Goal: Task Accomplishment & Management: Use online tool/utility

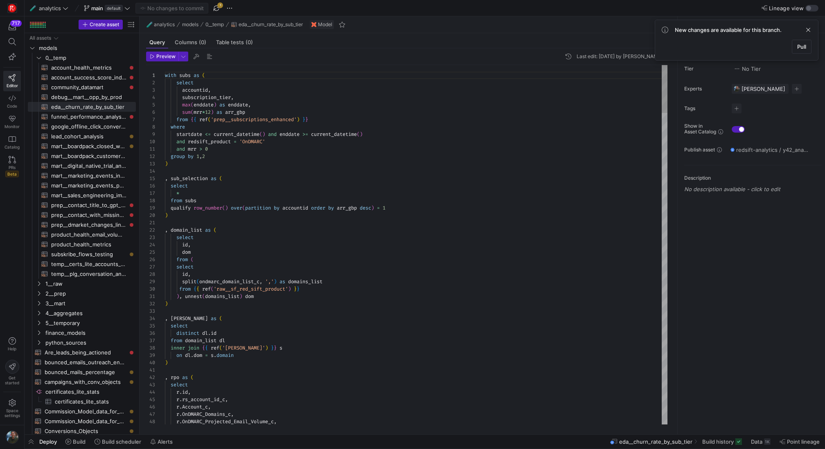
scroll to position [74, 0]
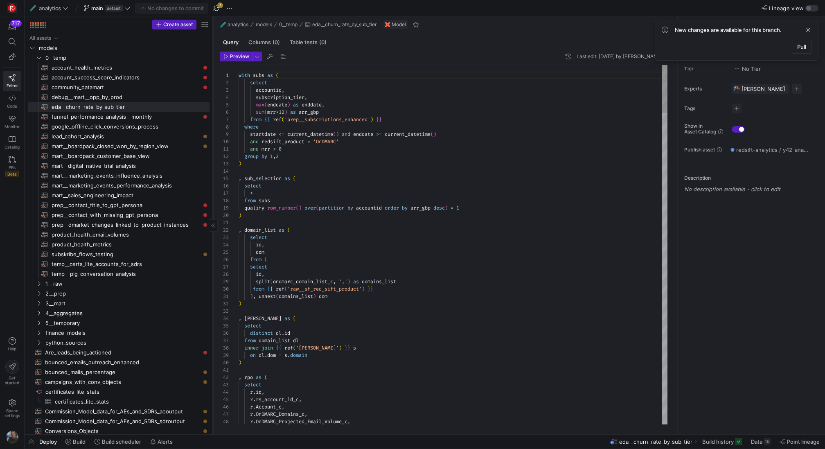
drag, startPoint x: 139, startPoint y: 175, endPoint x: 213, endPoint y: 175, distance: 73.7
click at [213, 175] on div at bounding box center [213, 225] width 0 height 418
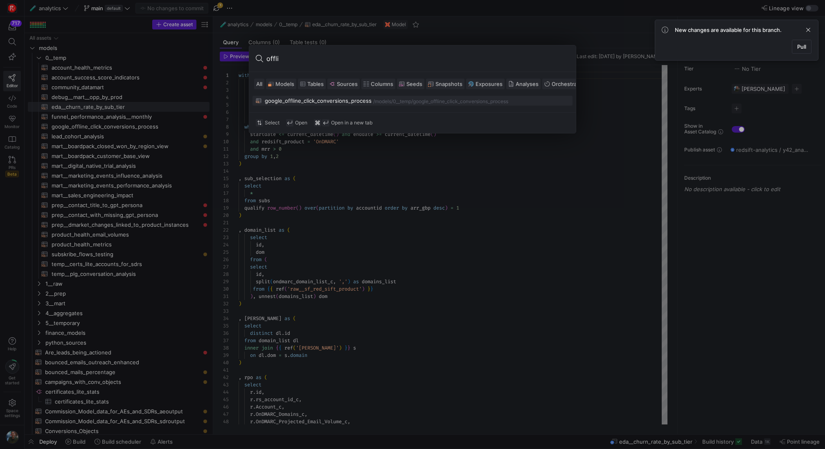
type input "offli"
click at [338, 102] on div "google_offline_click_conversions_process" at bounding box center [318, 100] width 107 height 7
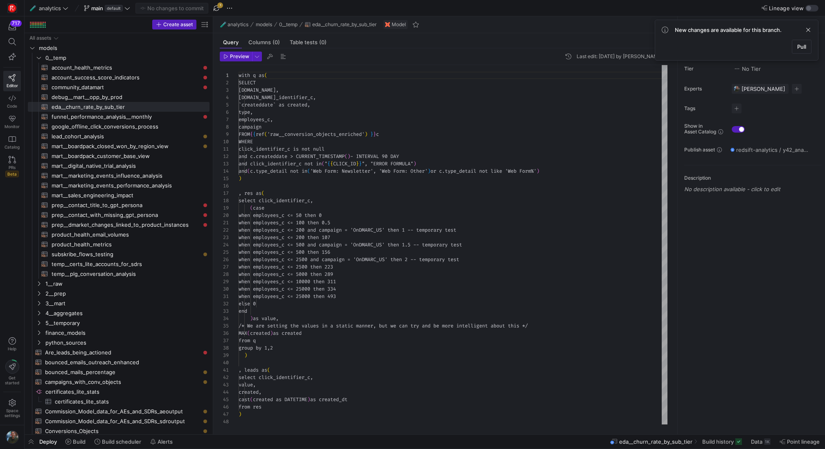
type textarea "with q as ( SELECT [DOMAIN_NAME], [DOMAIN_NAME]_identifier_c, `createddate` as …"
